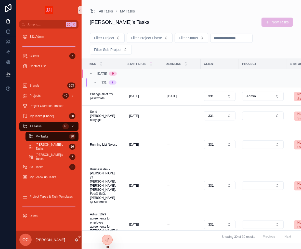
click at [273, 21] on button "New Tasks" at bounding box center [276, 22] width 31 height 9
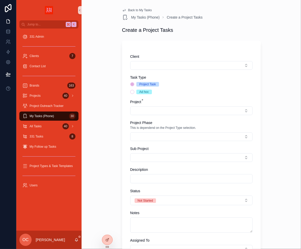
click at [218, 70] on div "Client Task Type Project Task Ad hoc Project * Project Phase This is dependend …" at bounding box center [191, 199] width 122 height 290
click at [218, 67] on button "Select Button" at bounding box center [191, 65] width 122 height 9
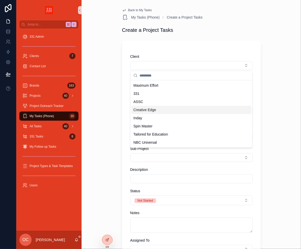
click at [192, 109] on div "Creative Edge" at bounding box center [191, 110] width 120 height 8
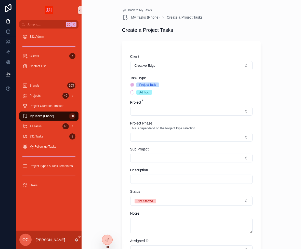
click at [151, 177] on input "scrollable content" at bounding box center [191, 179] width 122 height 7
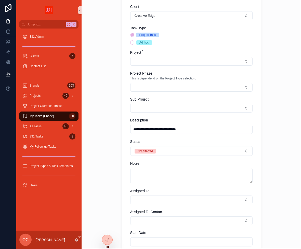
scroll to position [73, 0]
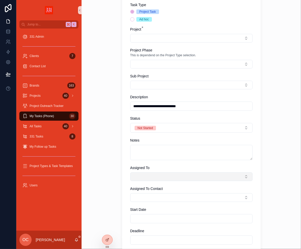
type input "**********"
click at [165, 180] on button "Select Button" at bounding box center [191, 176] width 122 height 9
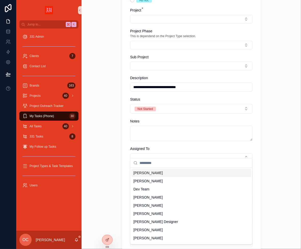
scroll to position [97, 0]
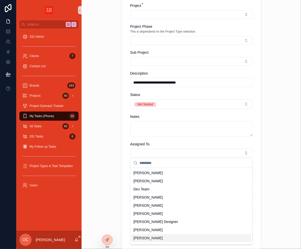
click at [153, 238] on span "[PERSON_NAME]" at bounding box center [147, 237] width 29 height 5
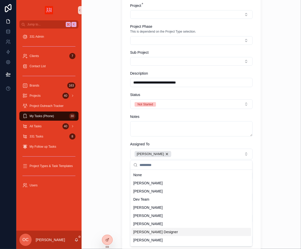
click at [113, 212] on div "**********" at bounding box center [190, 124] width 219 height 249
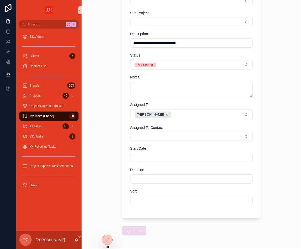
scroll to position [138, 0]
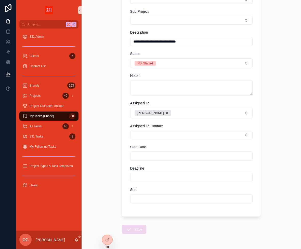
click at [155, 152] on div "scrollable content" at bounding box center [191, 155] width 122 height 9
click at [155, 155] on input "scrollable content" at bounding box center [191, 155] width 122 height 7
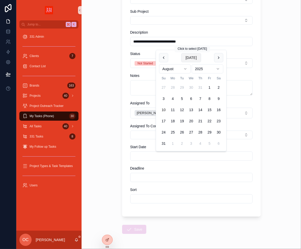
click at [194, 57] on button "[DATE]" at bounding box center [191, 57] width 20 height 9
type input "*********"
click at [128, 228] on span "Save" at bounding box center [134, 230] width 24 height 4
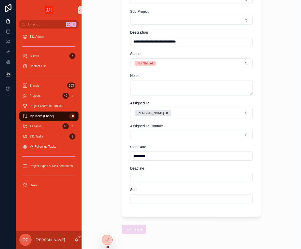
click at [134, 229] on span "Save" at bounding box center [134, 230] width 24 height 4
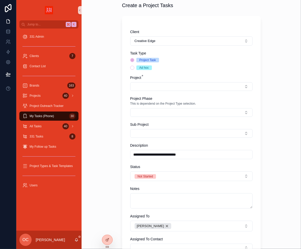
scroll to position [0, 0]
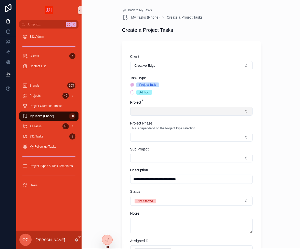
click at [152, 111] on button "Select Button" at bounding box center [191, 111] width 122 height 9
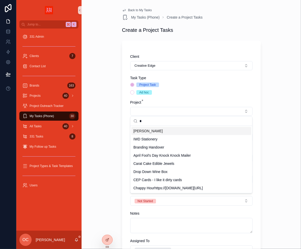
type input "*"
click at [154, 131] on span "[PERSON_NAME]" at bounding box center [147, 131] width 29 height 5
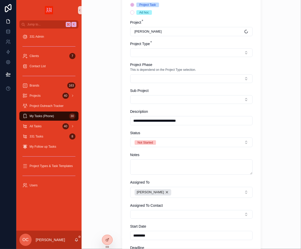
scroll to position [60, 0]
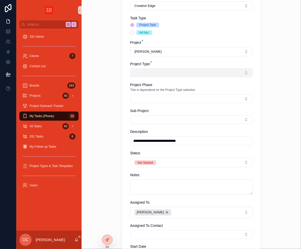
click at [154, 72] on button "Select Button" at bounding box center [191, 72] width 122 height 9
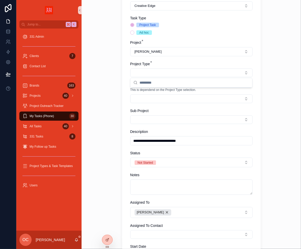
type input "*"
click at [117, 69] on div "**********" at bounding box center [190, 64] width 219 height 249
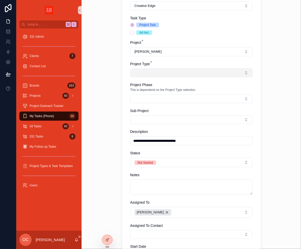
click at [138, 72] on button "Select Button" at bounding box center [191, 72] width 122 height 9
click at [141, 74] on button "Select Button" at bounding box center [191, 72] width 122 height 9
type input "*******"
